Goal: Task Accomplishment & Management: Use online tool/utility

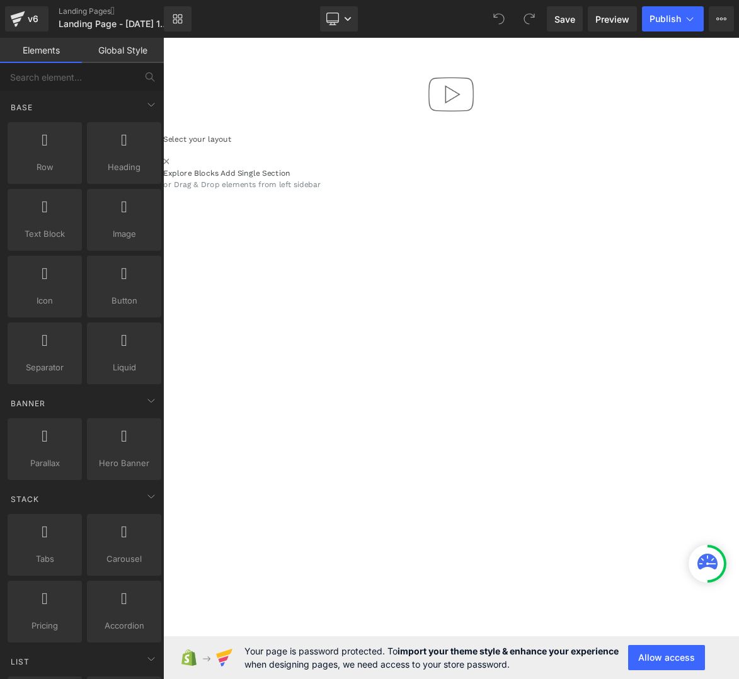
click at [427, 118] on div at bounding box center [544, 118] width 762 height 92
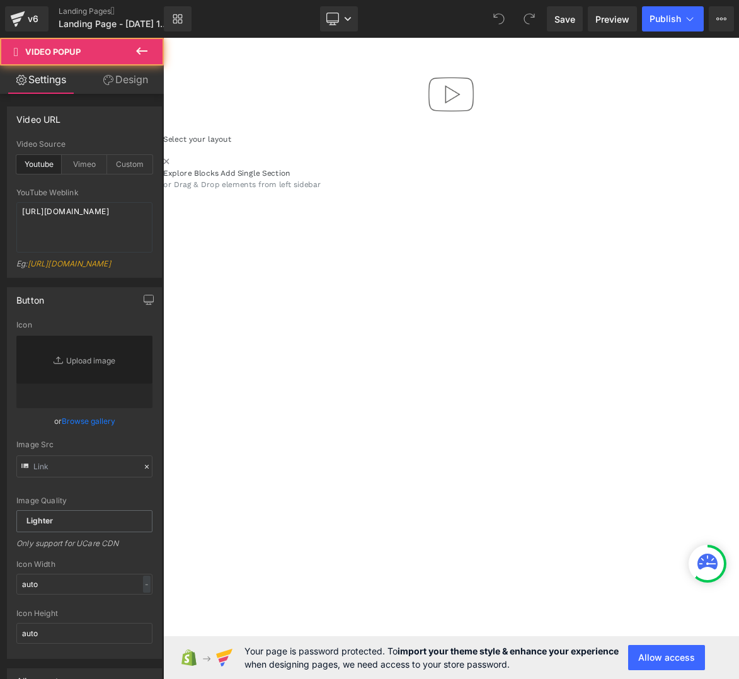
type input "//[DOMAIN_NAME][URL]"
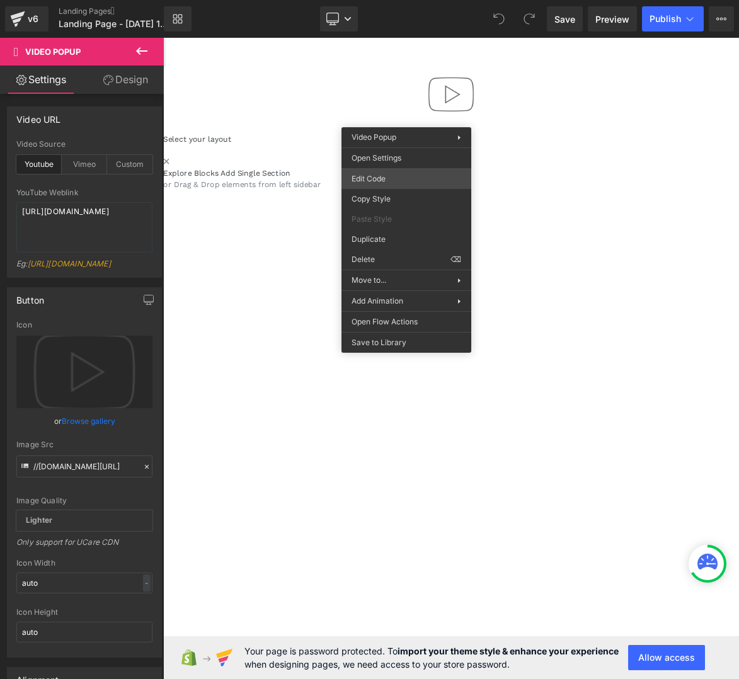
click at [409, 0] on div "You are previewing how the will restyle your page. You can not edit Elements in…" at bounding box center [369, 0] width 739 height 0
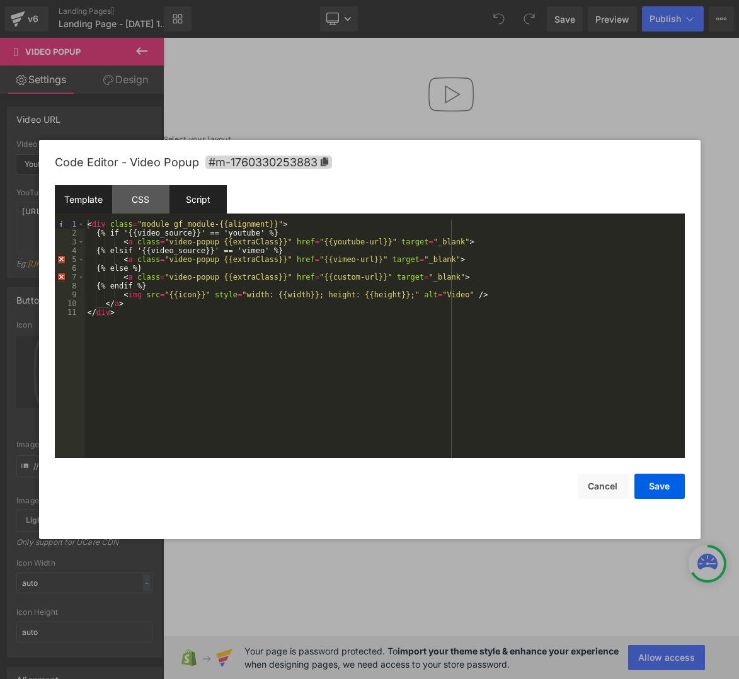
click at [189, 198] on div "Script" at bounding box center [197, 199] width 57 height 28
